Goal: Find specific page/section: Find specific page/section

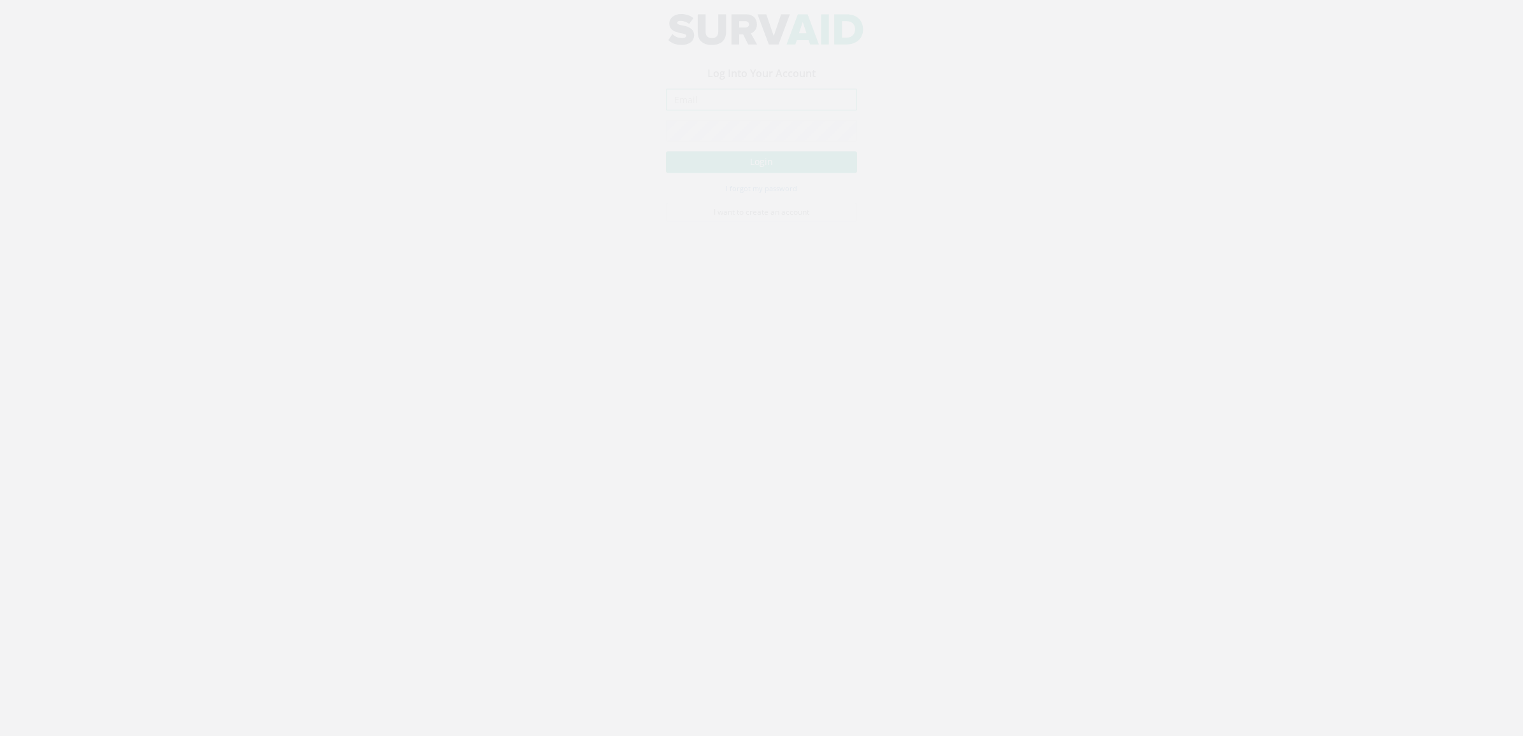
type input "[DOMAIN_NAME][EMAIL_ADDRESS][DOMAIN_NAME]"
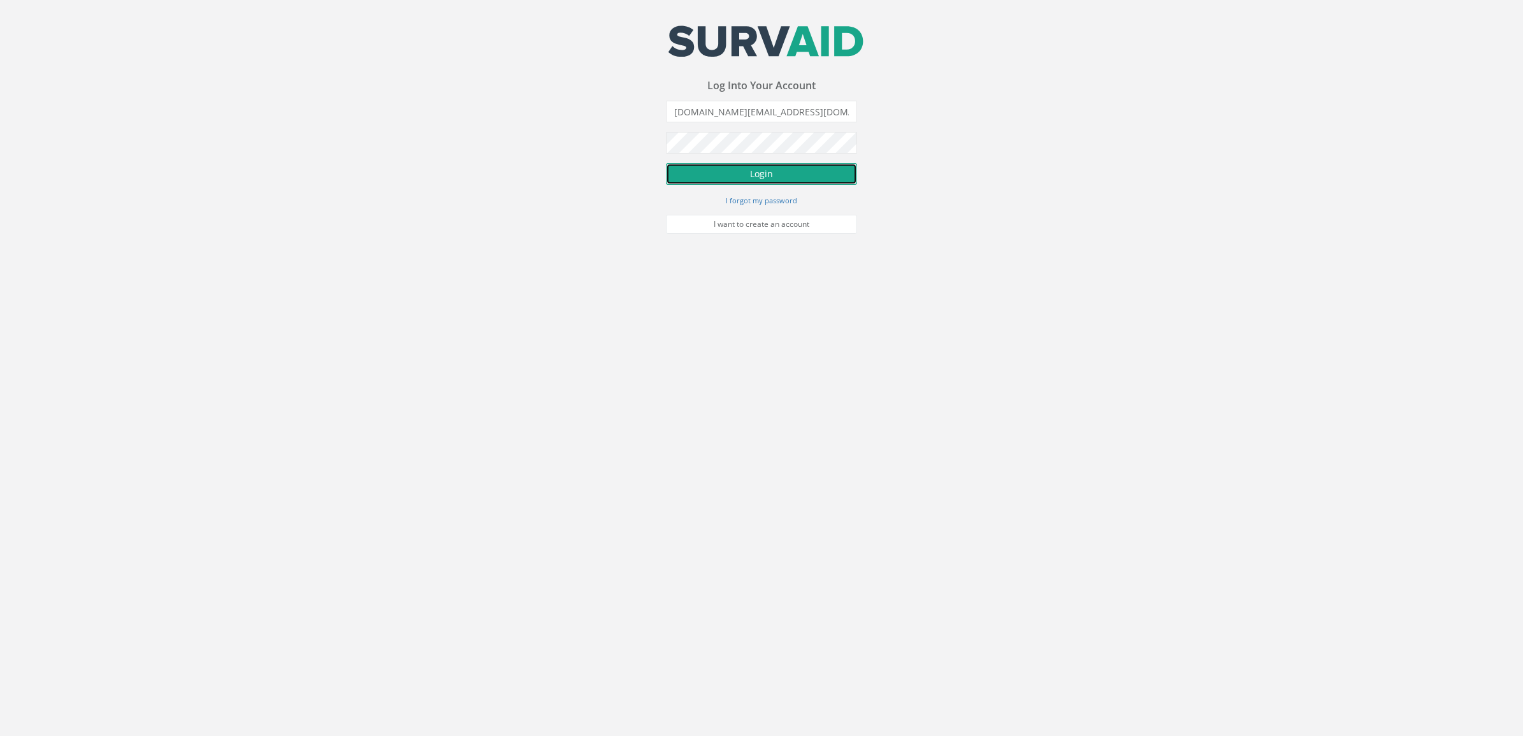
click at [729, 170] on button "Login" at bounding box center [761, 174] width 191 height 22
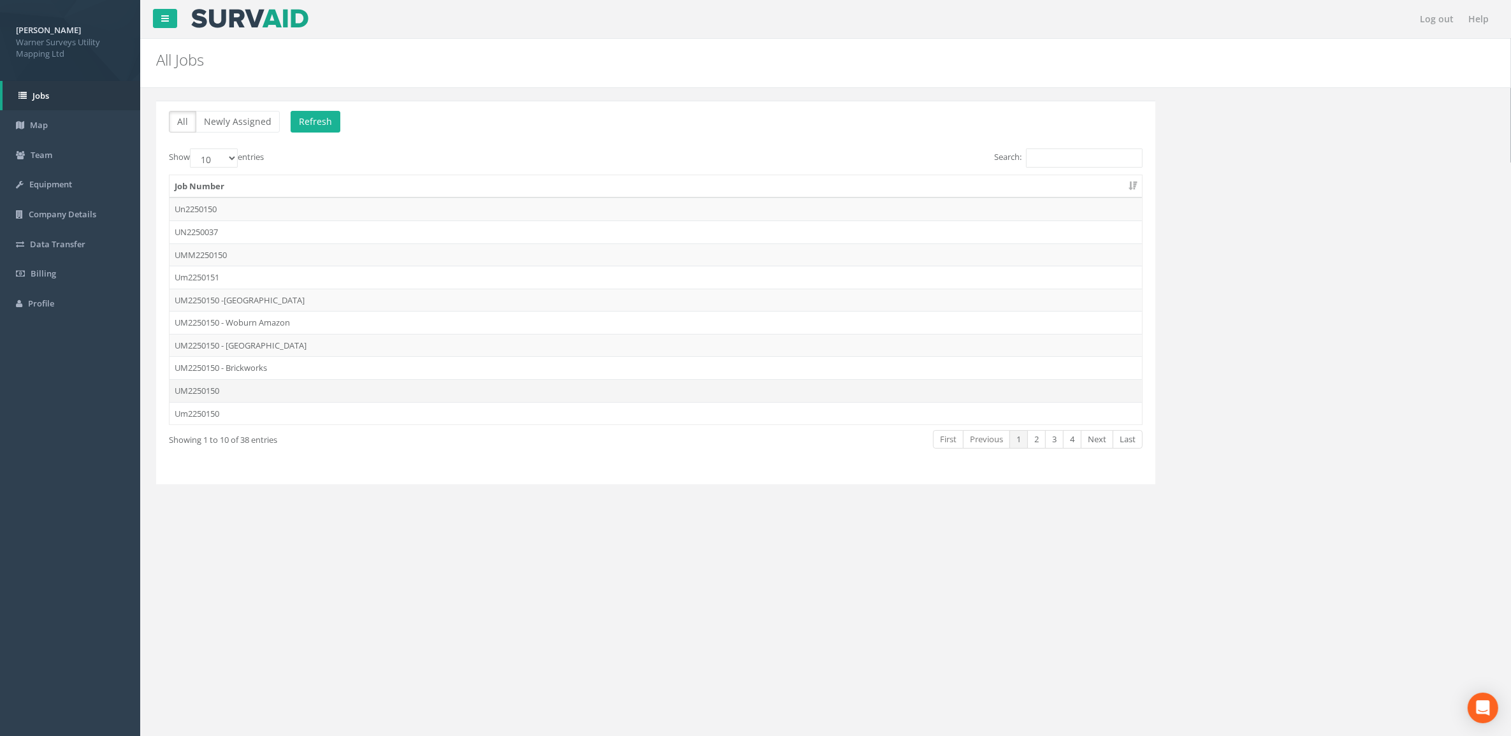
click at [215, 389] on td "UM2250150" at bounding box center [655, 390] width 972 height 23
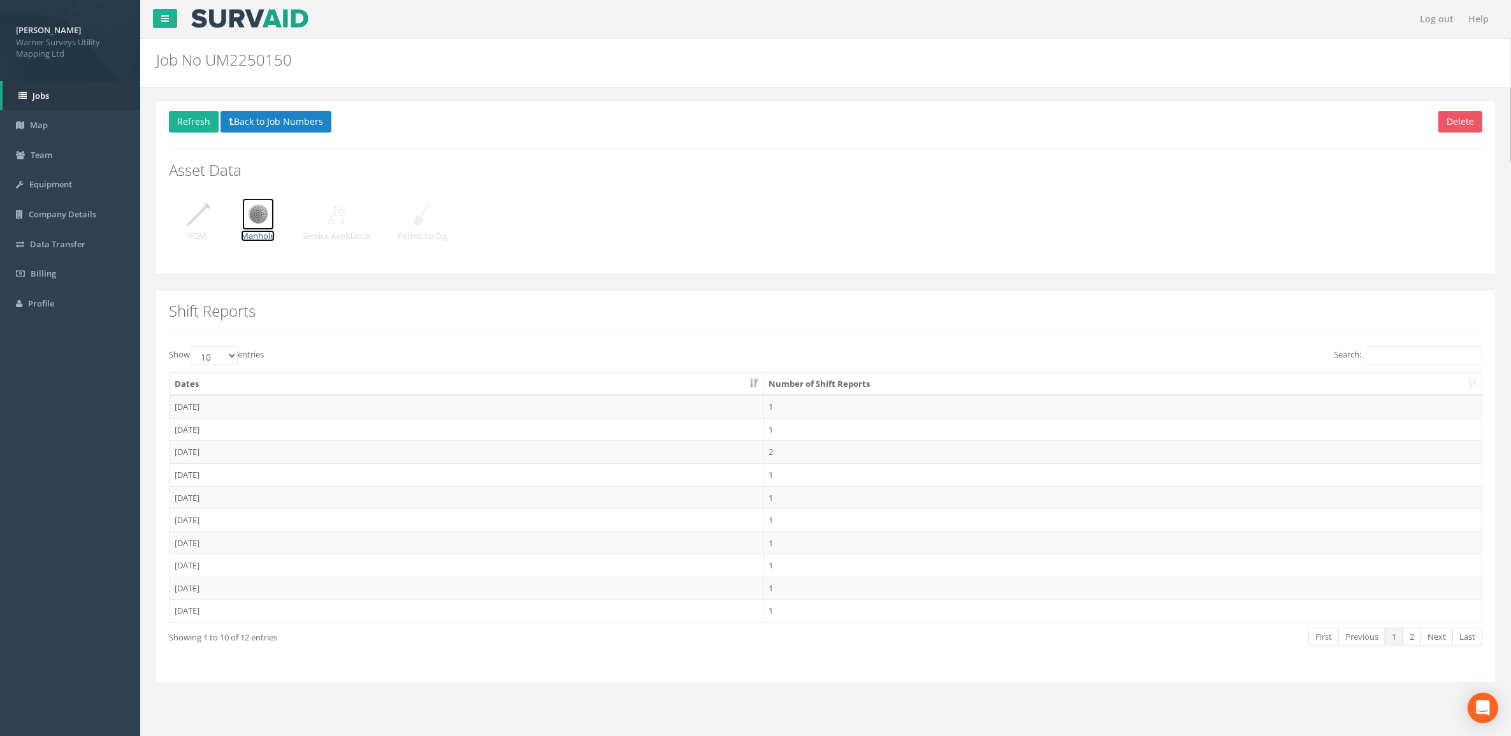
click at [273, 220] on img at bounding box center [258, 214] width 32 height 32
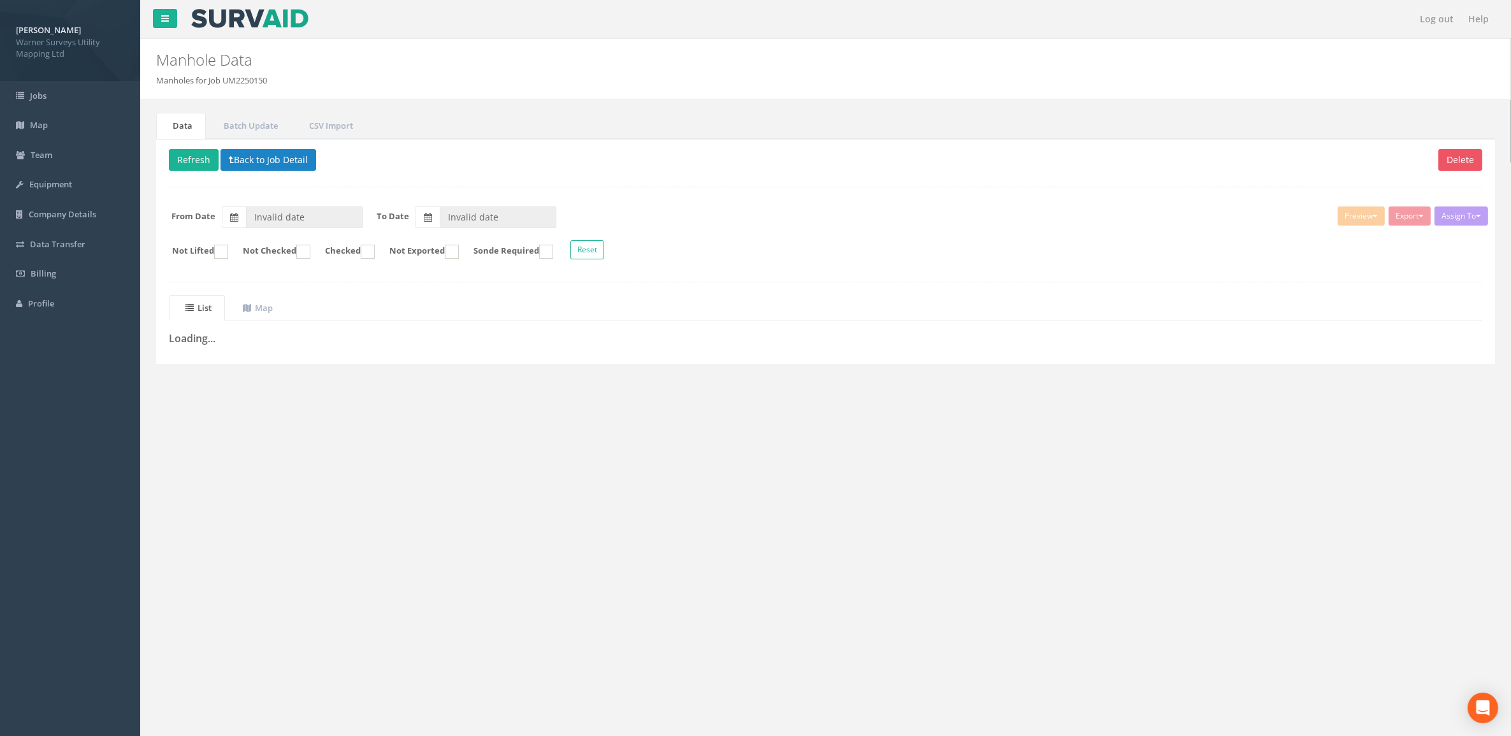
click at [259, 220] on div "From Date Invalid date" at bounding box center [260, 217] width 203 height 22
type input "[DATE]"
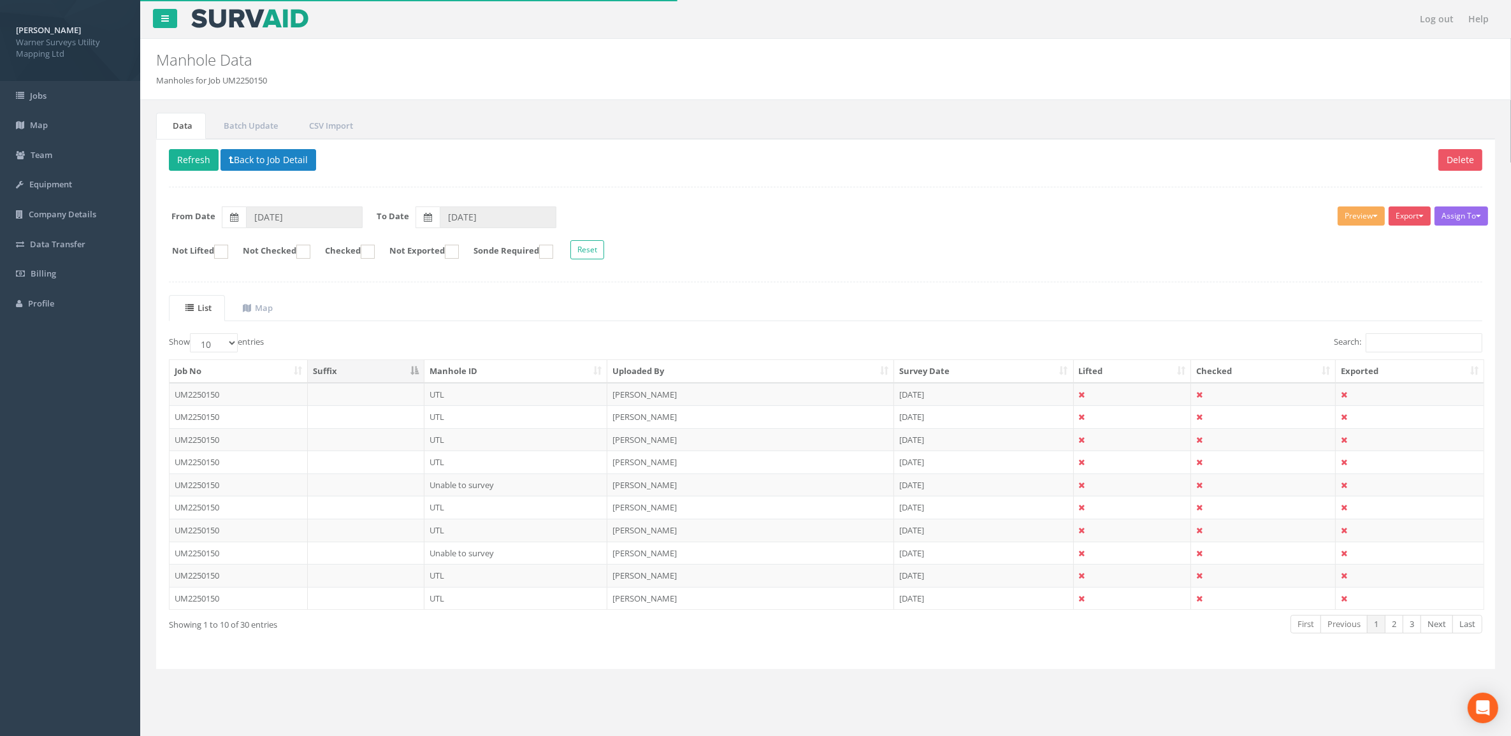
click at [624, 373] on th "Uploaded By" at bounding box center [750, 371] width 287 height 23
